Goal: Find specific page/section: Find specific page/section

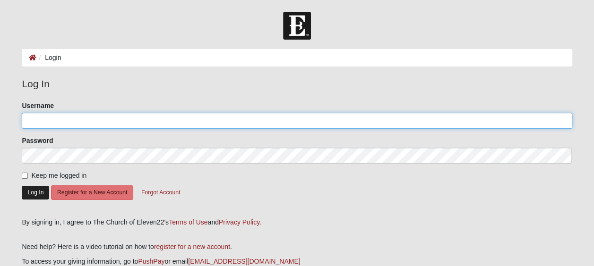
type input "SherryG55"
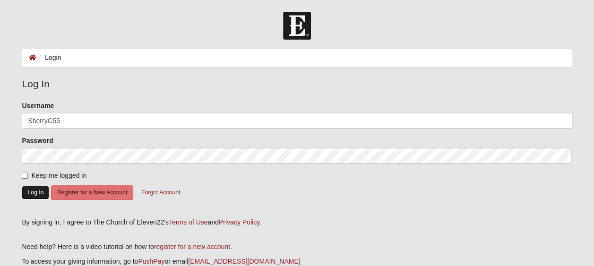
click at [38, 189] on button "Log In" at bounding box center [35, 193] width 27 height 14
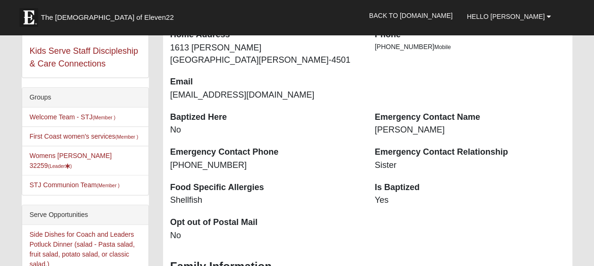
scroll to position [185, 0]
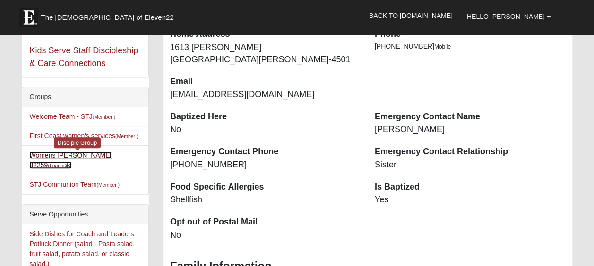
click at [73, 154] on link "Womens [PERSON_NAME] 32259 (Leader )" at bounding box center [70, 160] width 82 height 17
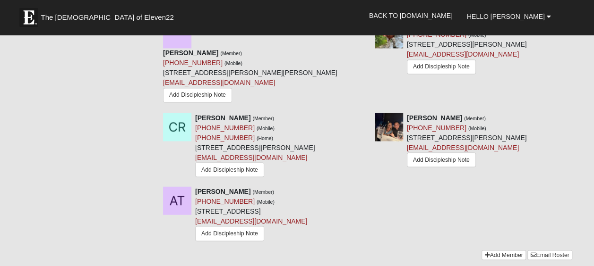
scroll to position [794, 0]
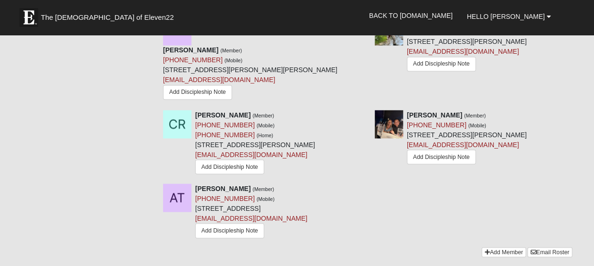
click at [232, 194] on div "Angela Tekell (Member) (904) 982-7391 (Mobile) 7385 Pineville Dr Jacksonville, …" at bounding box center [367, 216] width 423 height 64
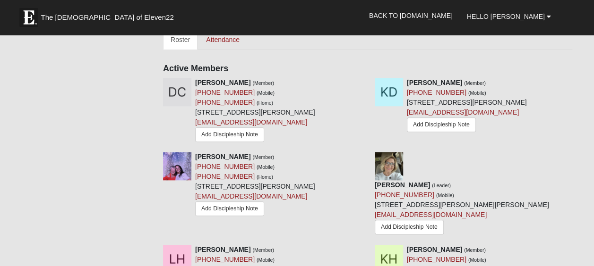
scroll to position [409, 0]
